Goal: Find contact information: Find contact information

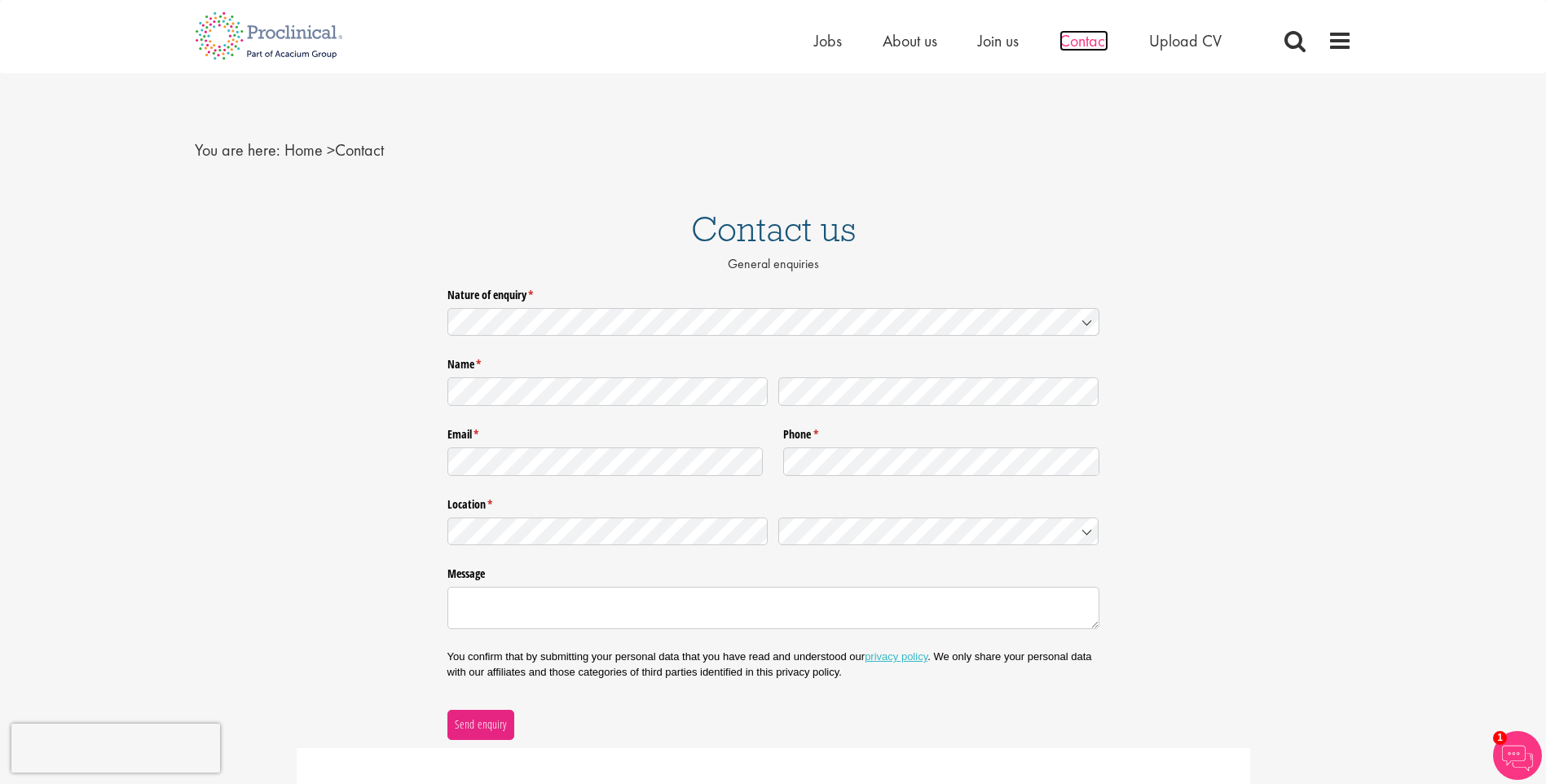
click at [1094, 46] on span "Contact" at bounding box center [1084, 41] width 49 height 21
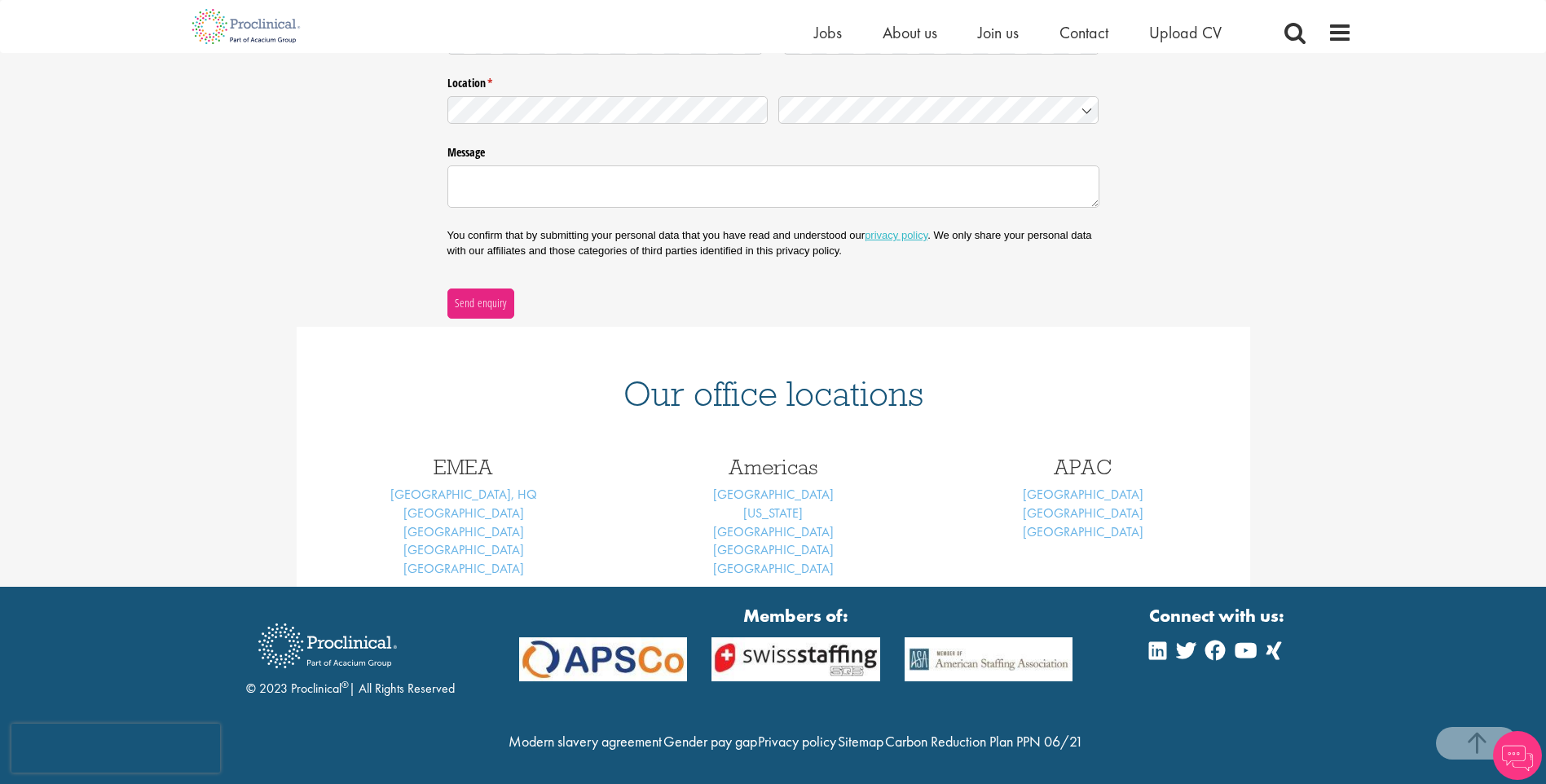
scroll to position [408, 0]
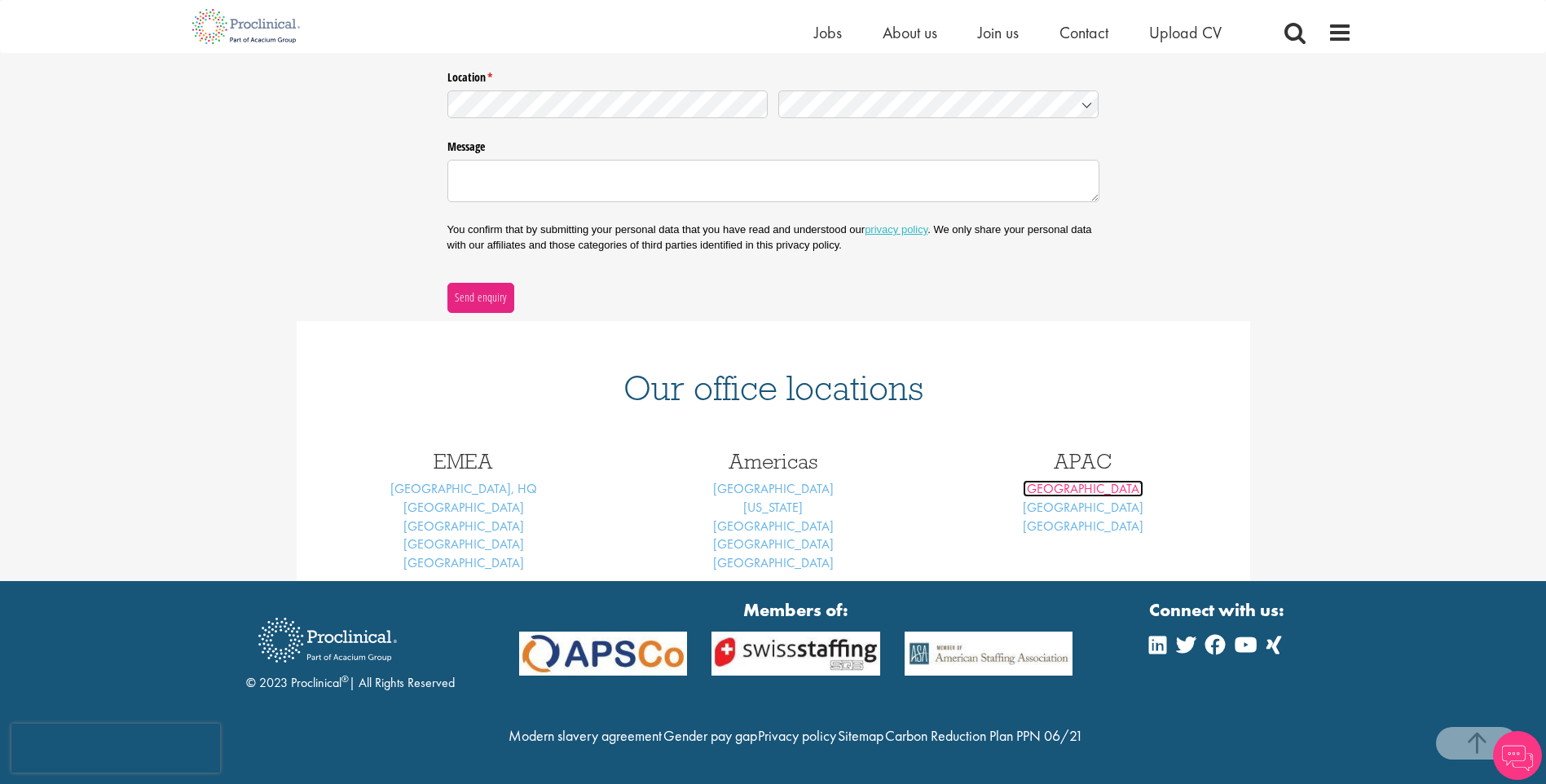
click at [1100, 484] on link "Melbourne" at bounding box center [1083, 488] width 121 height 18
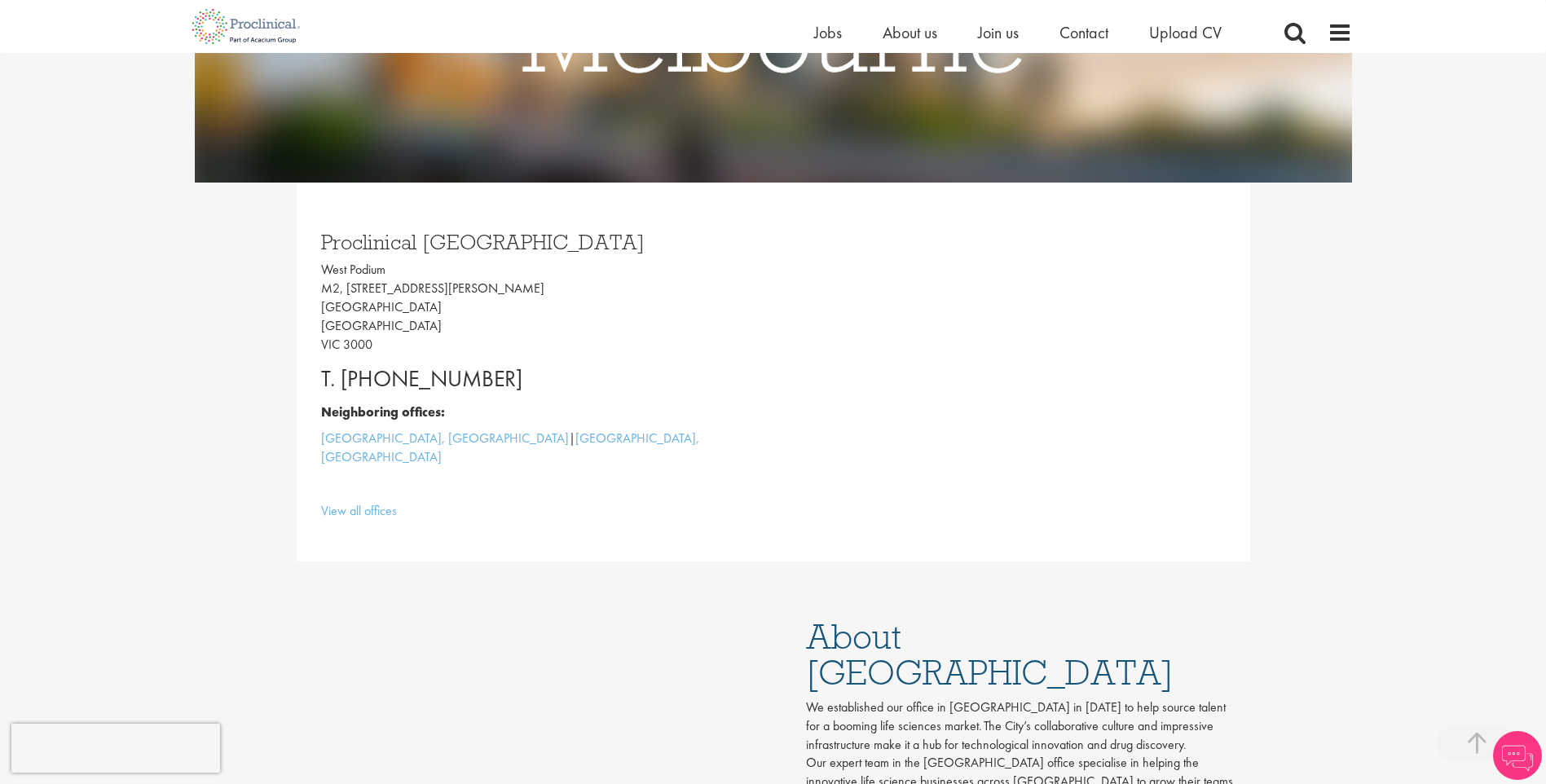
scroll to position [652, 0]
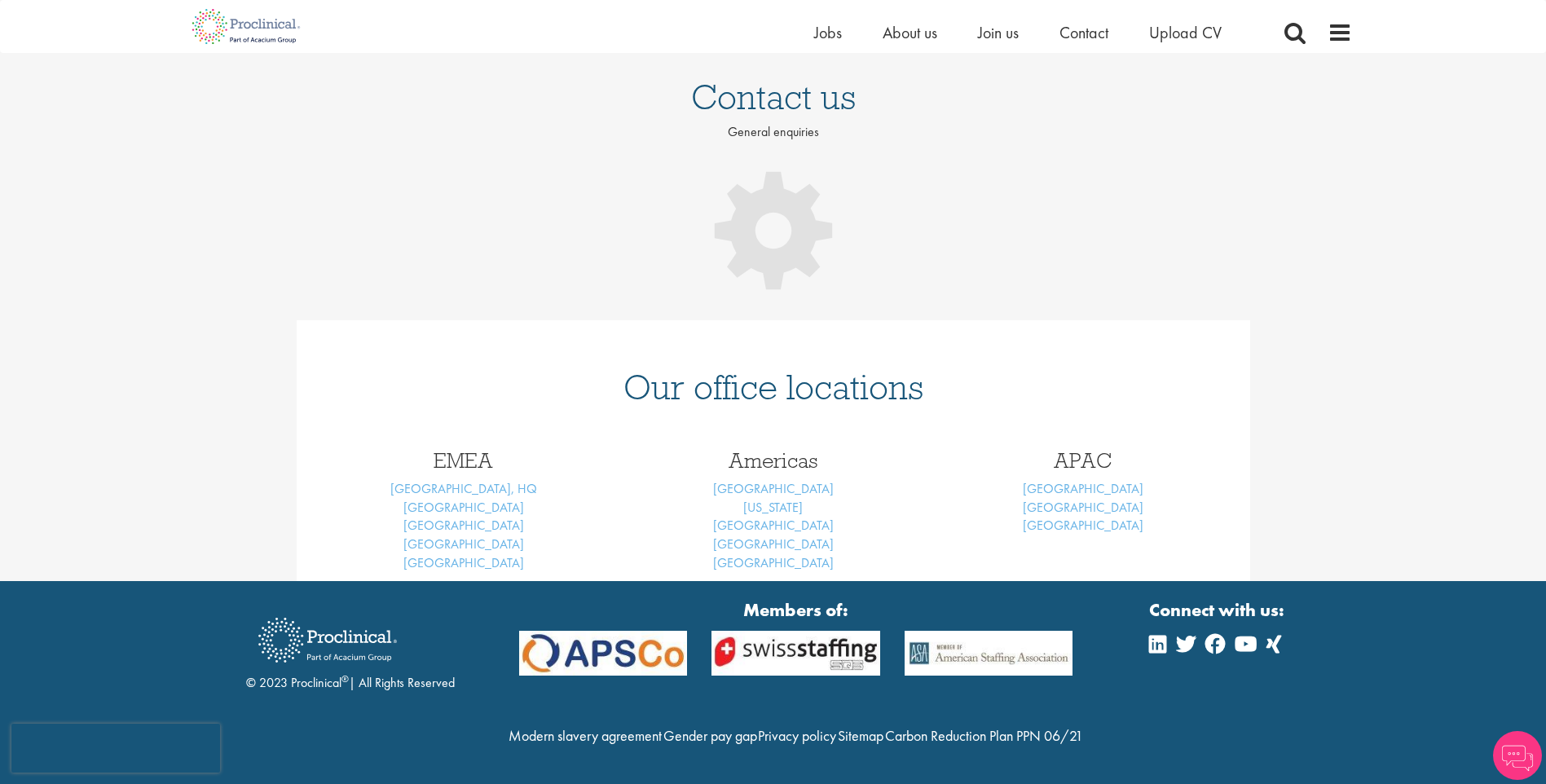
scroll to position [147, 0]
